Goal: Task Accomplishment & Management: Manage account settings

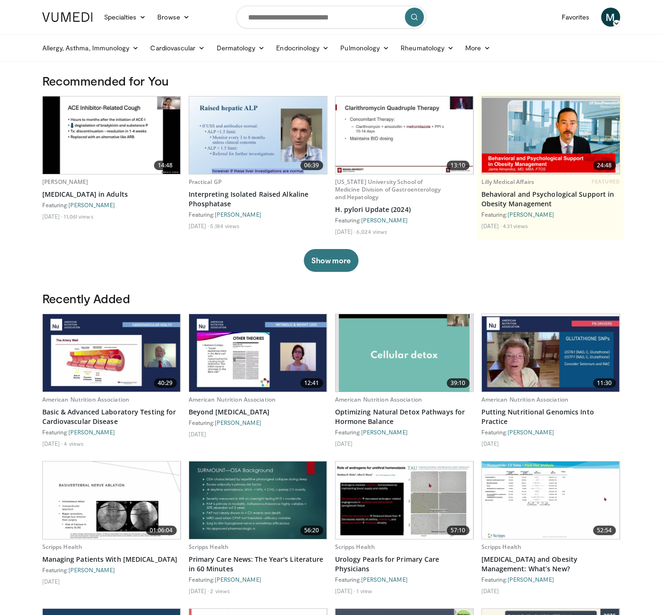
click at [630, 82] on body "Specialties Adult & Family Medicine Allergy, Asthma, Immunology Anesthesiology …" at bounding box center [331, 459] width 662 height 918
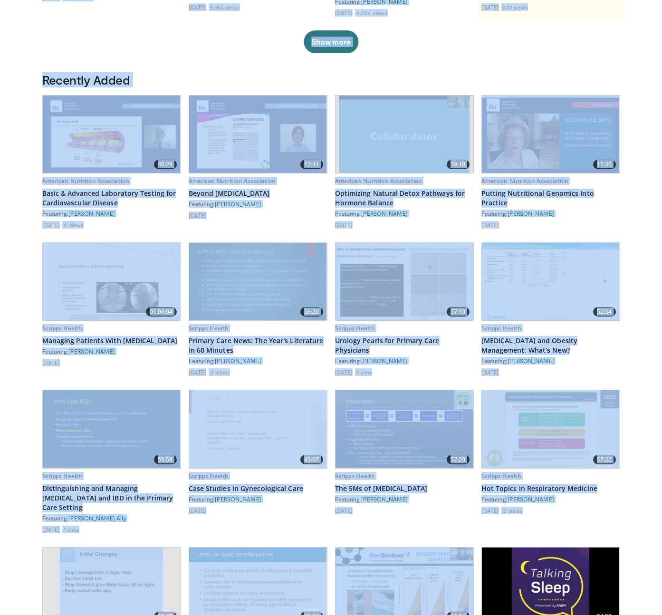
scroll to position [158, 0]
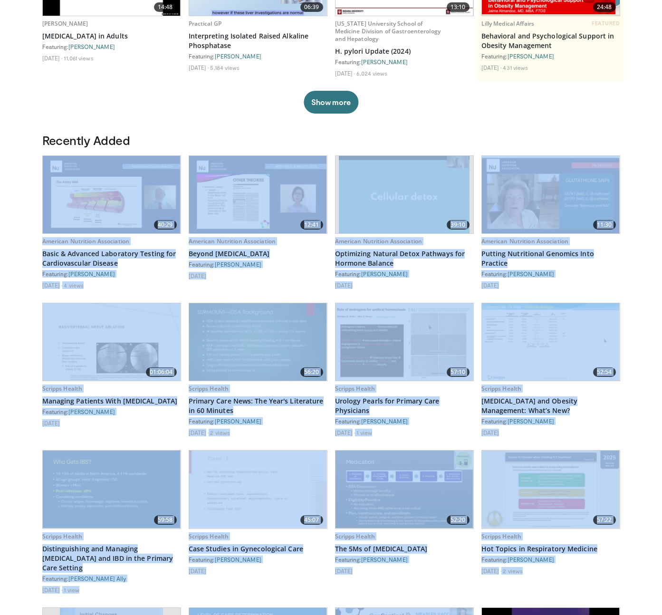
drag, startPoint x: 405, startPoint y: 383, endPoint x: 29, endPoint y: 170, distance: 432.1
click at [29, 170] on body "Specialties Adult & Family Medicine Allergy, [MEDICAL_DATA], Immunology Anesthe…" at bounding box center [331, 533] width 662 height 1382
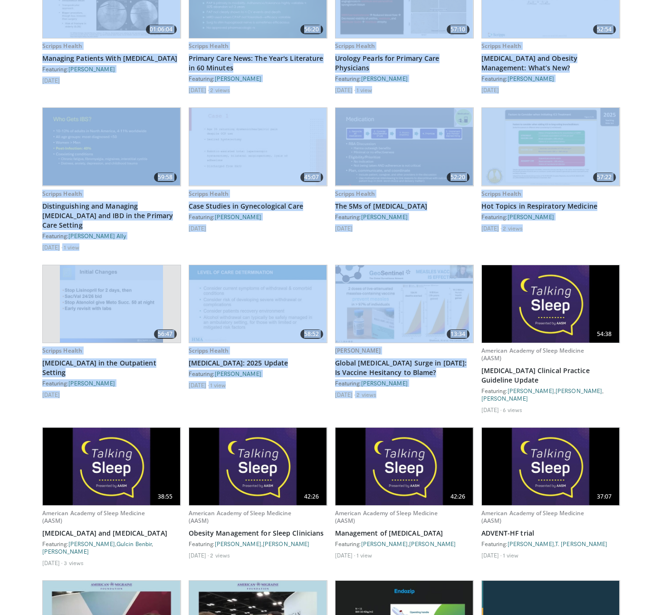
scroll to position [505, 0]
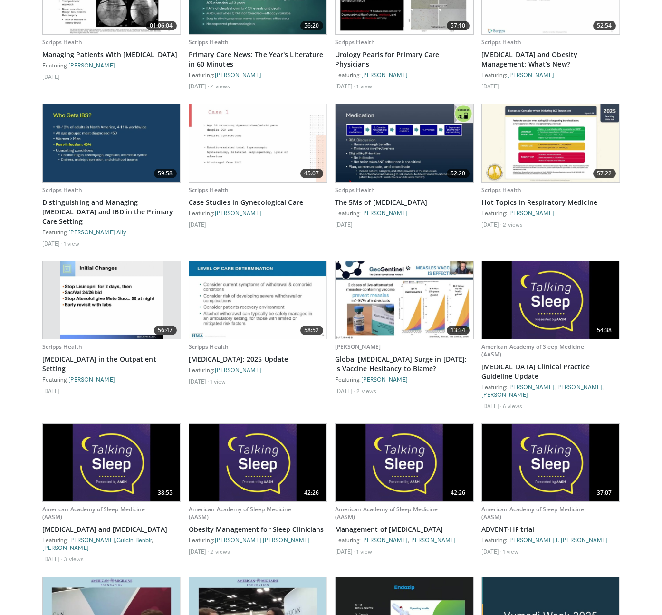
click at [458, 387] on div "today 2 views" at bounding box center [404, 391] width 139 height 8
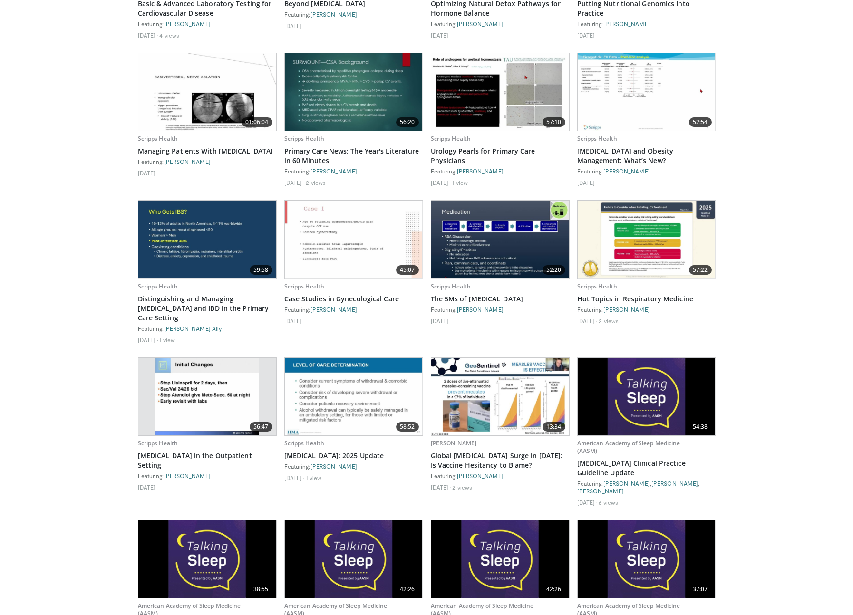
scroll to position [0, 0]
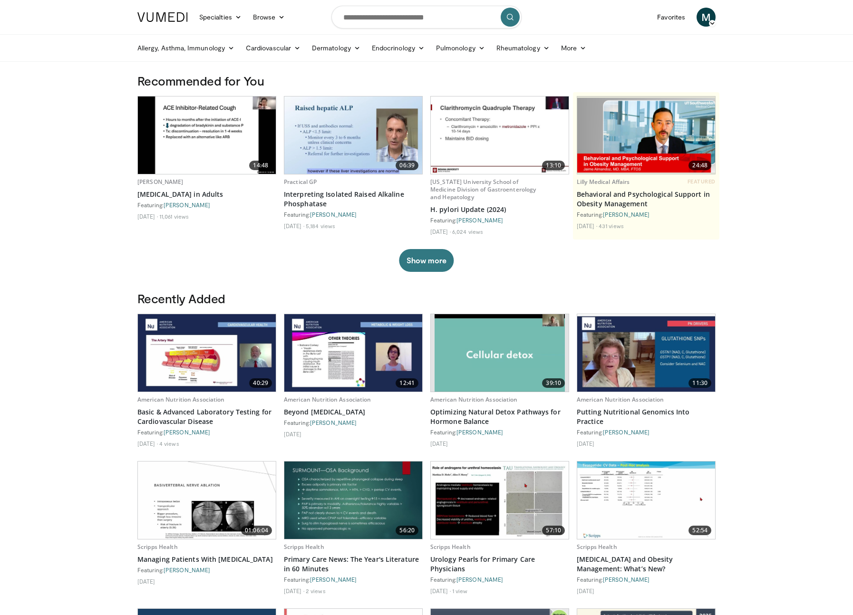
click at [159, 14] on img at bounding box center [162, 17] width 50 height 10
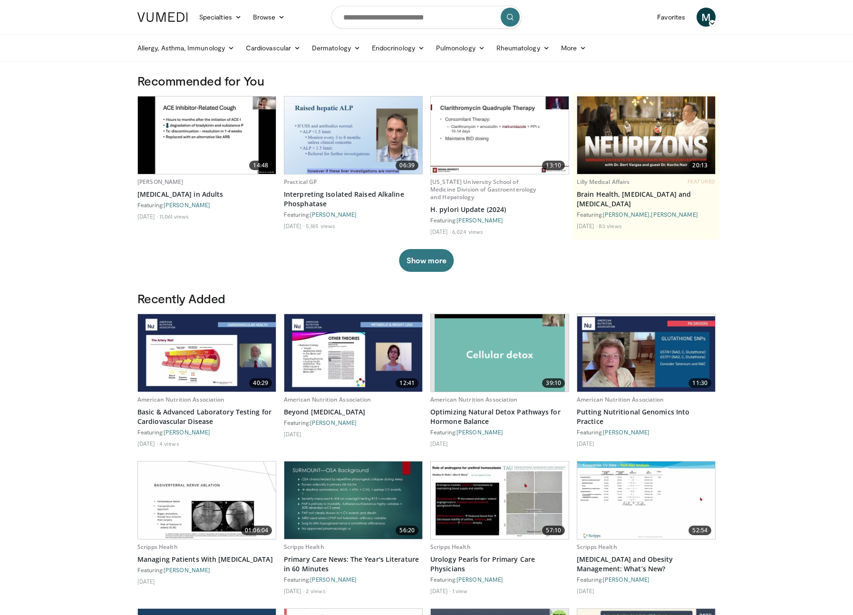
click at [708, 22] on span "M" at bounding box center [706, 17] width 19 height 19
click at [648, 106] on link "Logout" at bounding box center [657, 108] width 113 height 15
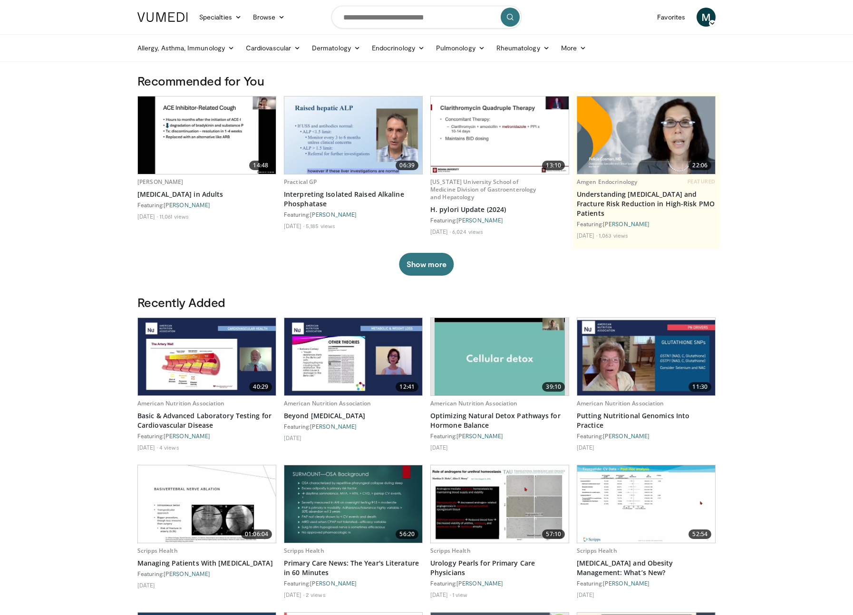
click at [781, 110] on body "Specialties Adult & Family Medicine Allergy, [MEDICAL_DATA], Immunology Anesthe…" at bounding box center [426, 461] width 853 height 922
